Goal: Communication & Community: Participate in discussion

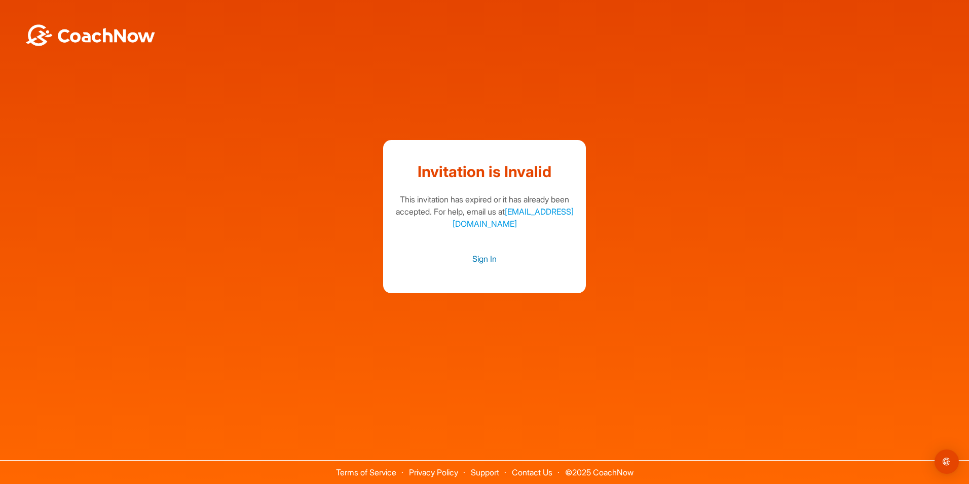
click at [487, 258] on link "Sign In" at bounding box center [484, 258] width 183 height 13
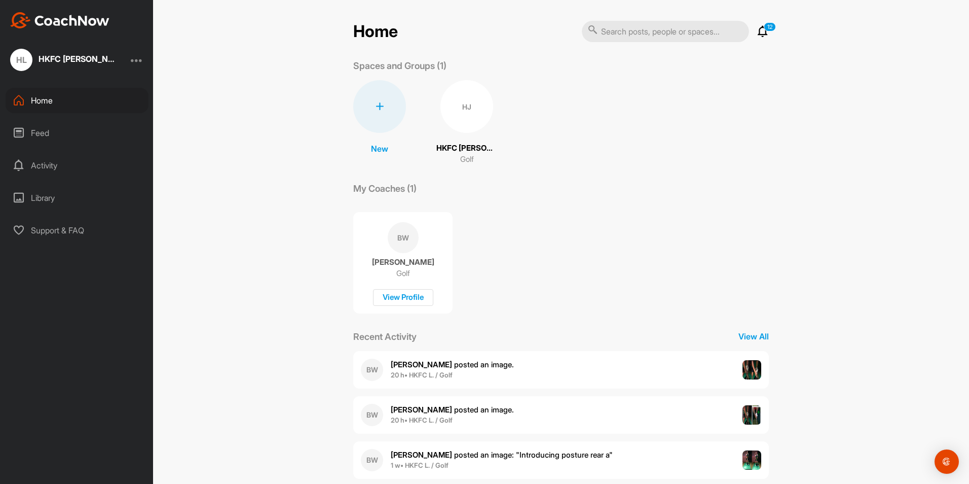
scroll to position [51, 0]
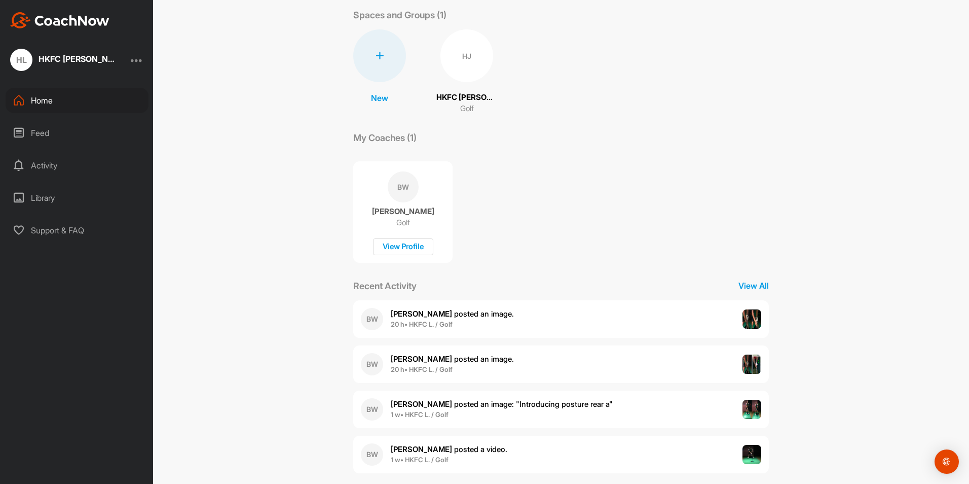
click at [561, 359] on div "BW [PERSON_NAME] posted an image . 20 h • HKFC L. / Golf" at bounding box center [561, 364] width 416 height 38
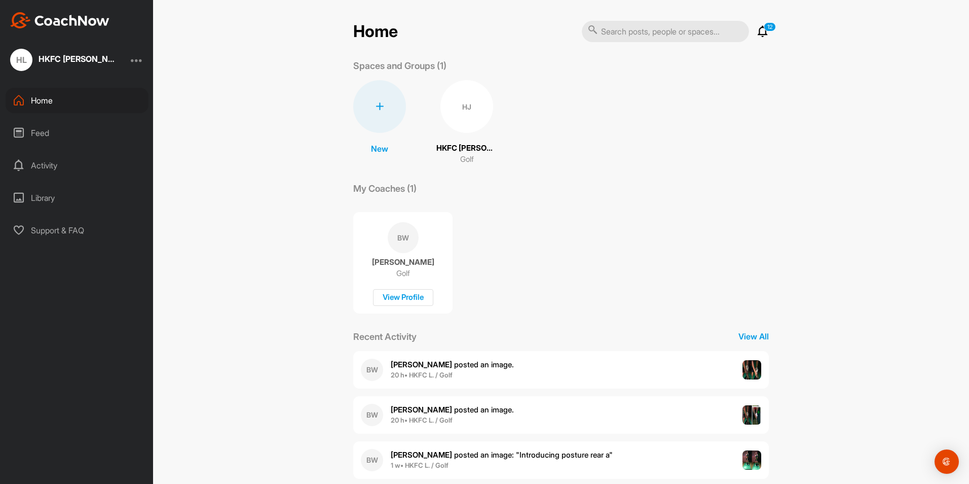
click at [561, 376] on div "BW [PERSON_NAME] posted an image . 20 h • HKFC L. / Golf" at bounding box center [561, 370] width 416 height 38
click at [517, 413] on div "BW [PERSON_NAME] posted an image . 20 h • HKFC L. / Golf" at bounding box center [561, 415] width 416 height 38
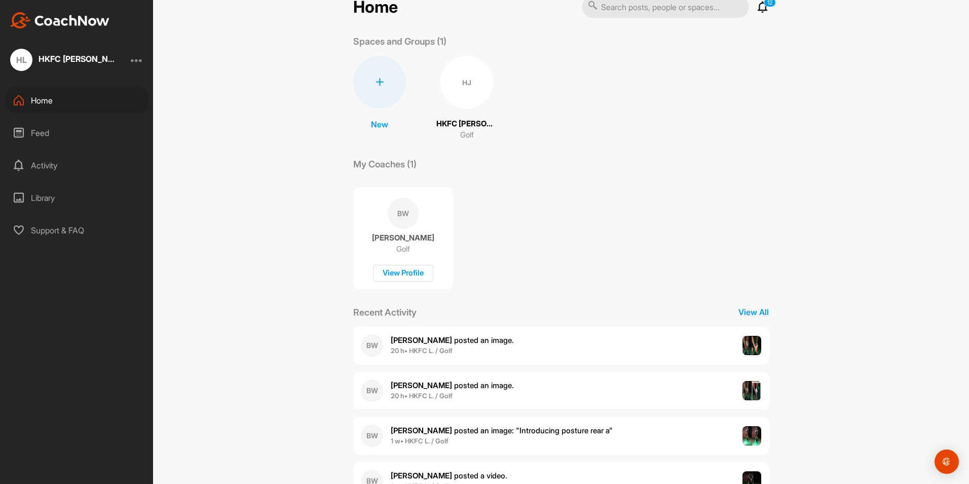
scroll to position [63, 0]
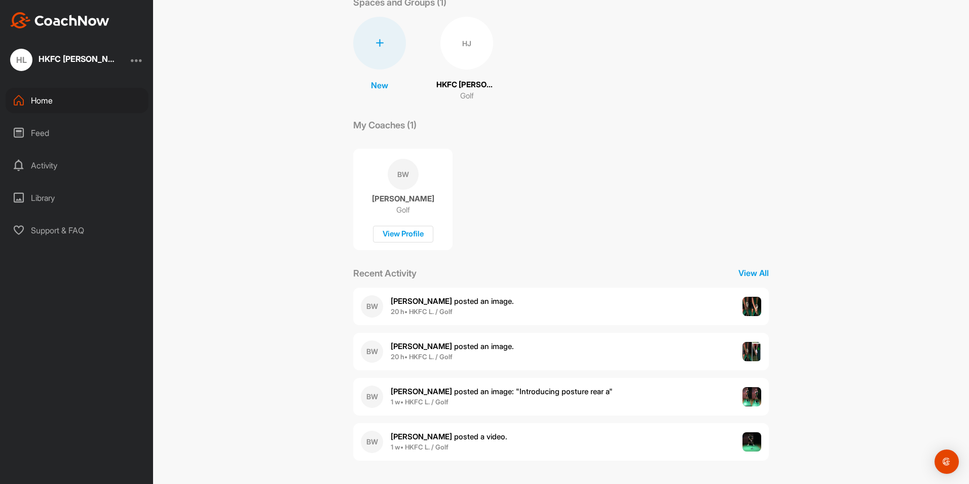
click at [633, 397] on div "BW [PERSON_NAME] posted an image : " Introducing posture rear a " 1 w • HKFC L.…" at bounding box center [561, 397] width 416 height 38
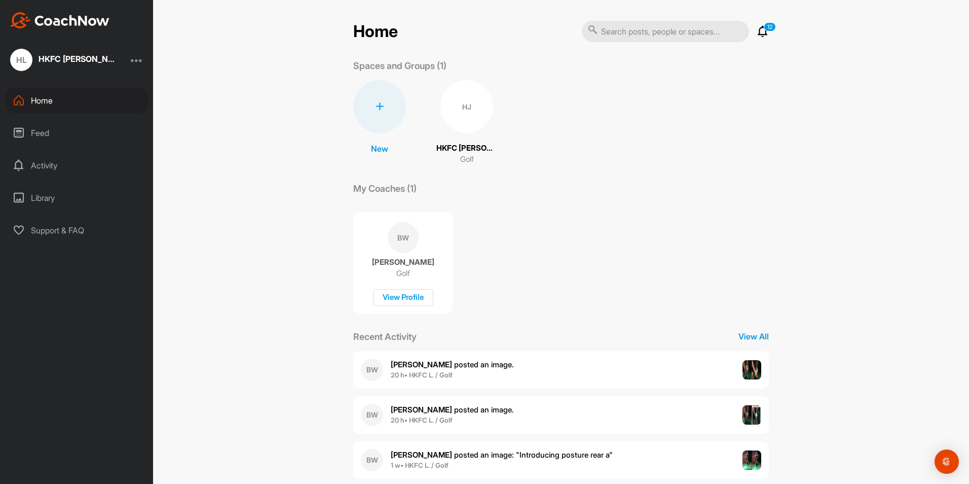
click at [465, 112] on div "HJ" at bounding box center [467, 106] width 53 height 53
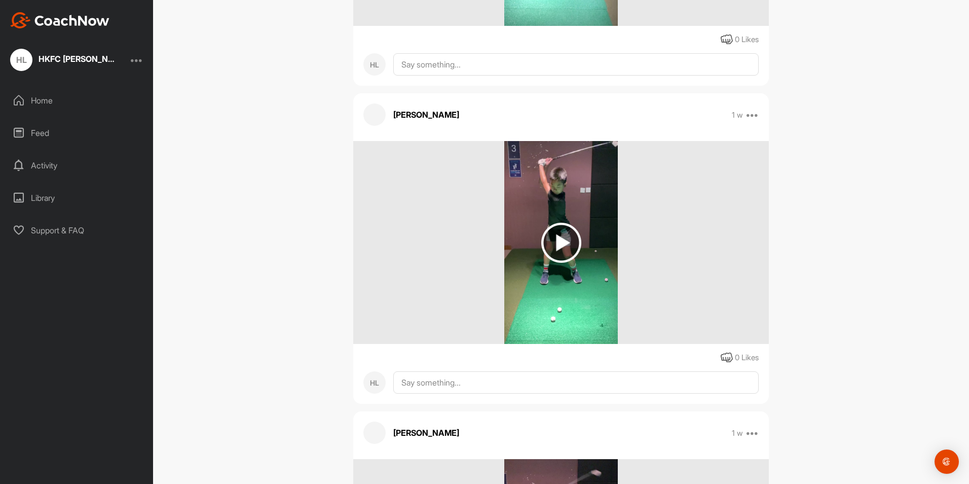
scroll to position [4107, 0]
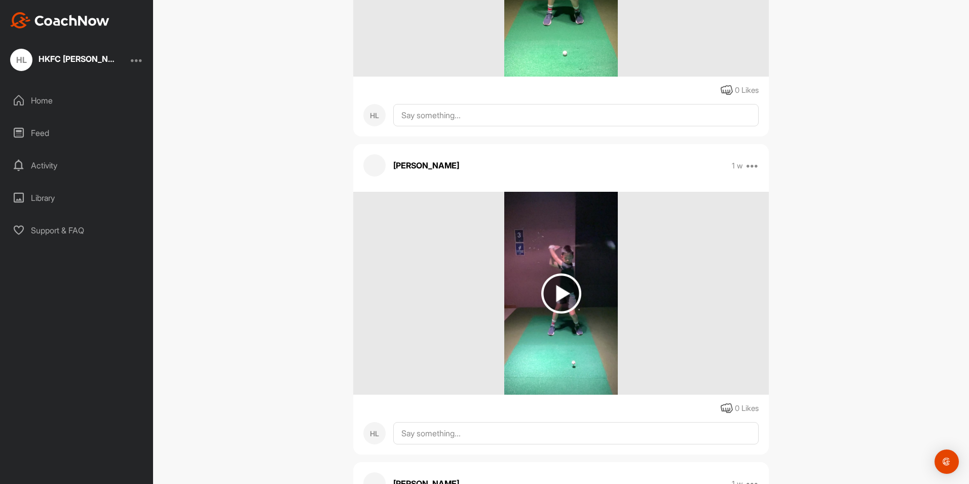
click at [559, 273] on img at bounding box center [561, 293] width 40 height 40
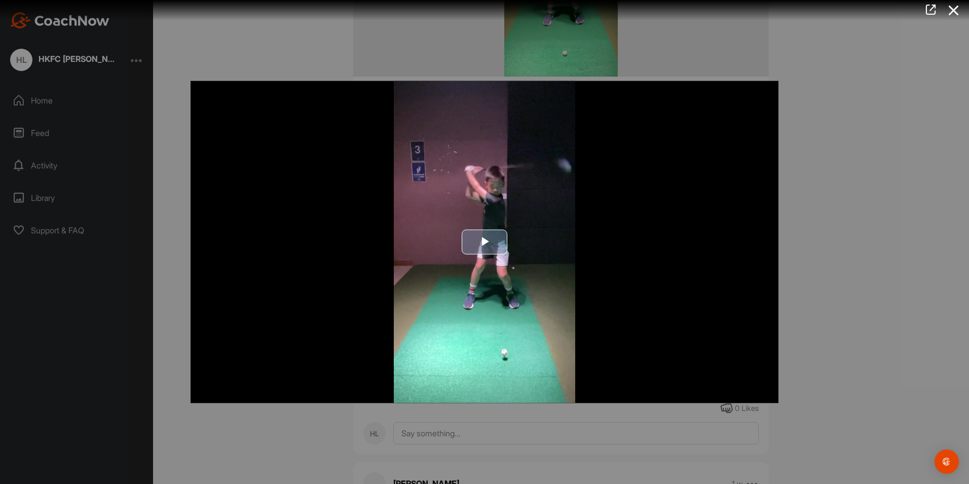
click at [461, 231] on img "Video Player" at bounding box center [485, 242] width 588 height 322
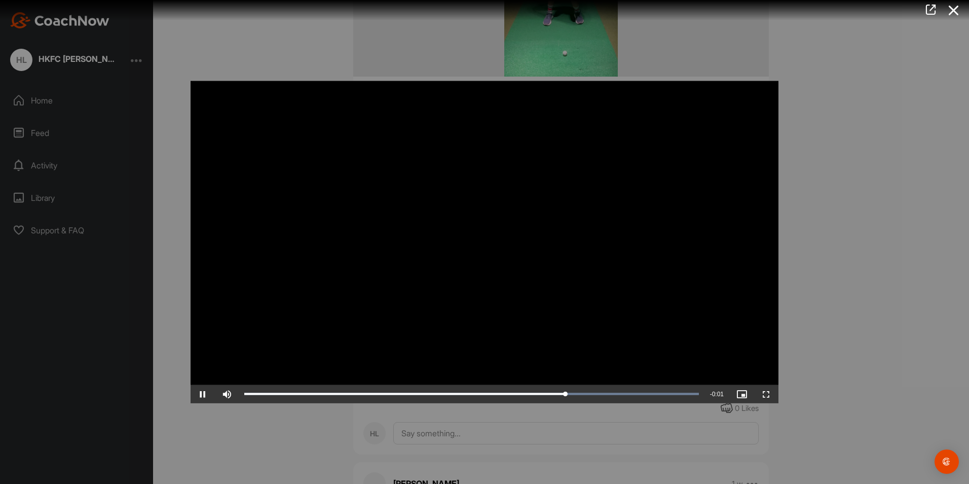
click at [860, 124] on div at bounding box center [484, 242] width 969 height 484
